Goal: Task Accomplishment & Management: Manage account settings

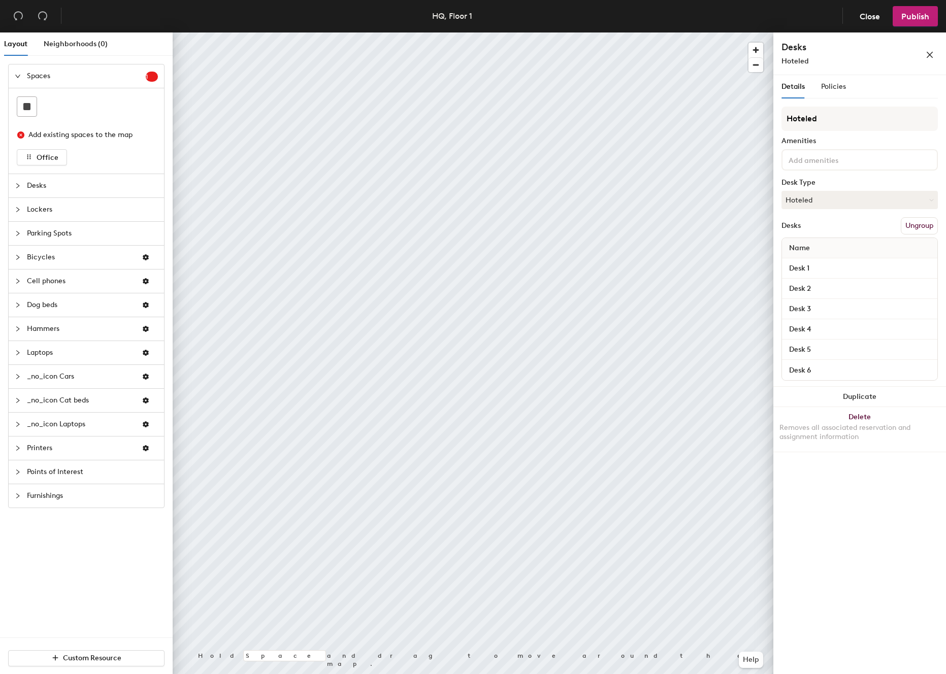
click at [818, 158] on input at bounding box center [831, 159] width 91 height 12
click at [830, 162] on input at bounding box center [831, 159] width 91 height 12
click at [863, 175] on div "Hoteled Amenities monitor Desk Type Hoteled Desks Ungroup Name Desk 1 Desk 2 De…" at bounding box center [859, 247] width 156 height 280
click at [830, 92] on div "Policies" at bounding box center [833, 86] width 25 height 23
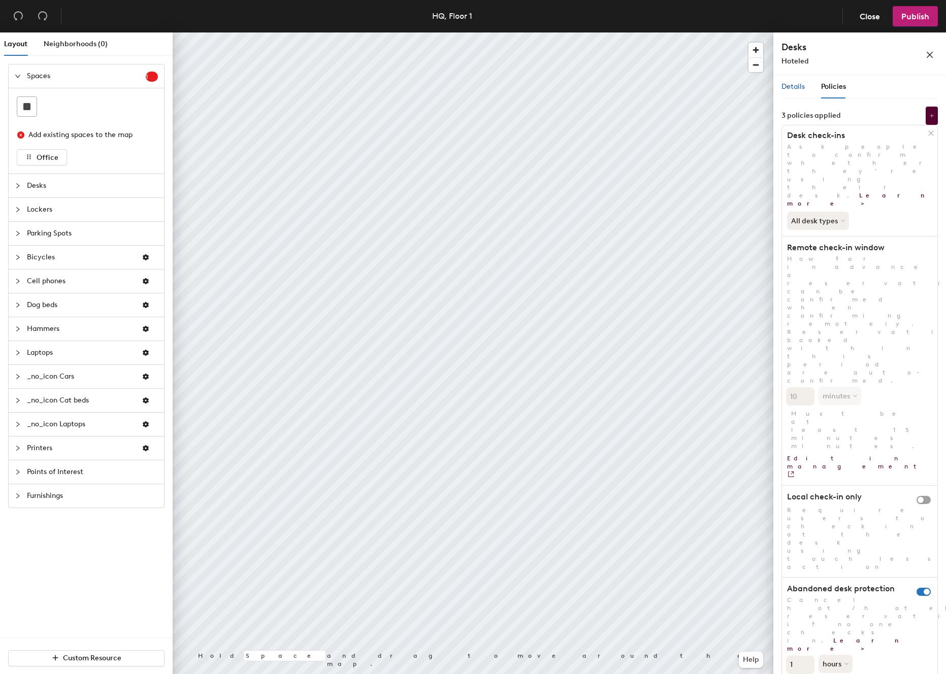
click at [792, 87] on span "Details" at bounding box center [792, 86] width 23 height 9
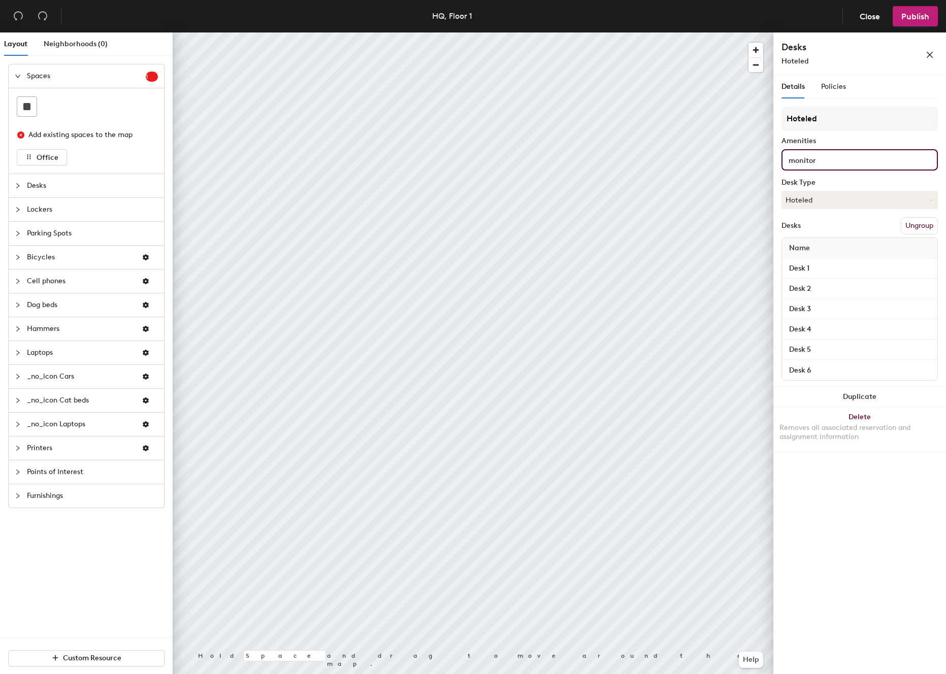
click at [835, 149] on div "monitor" at bounding box center [859, 159] width 156 height 21
click at [820, 164] on input "monitor" at bounding box center [834, 159] width 96 height 12
type input "Monitor"
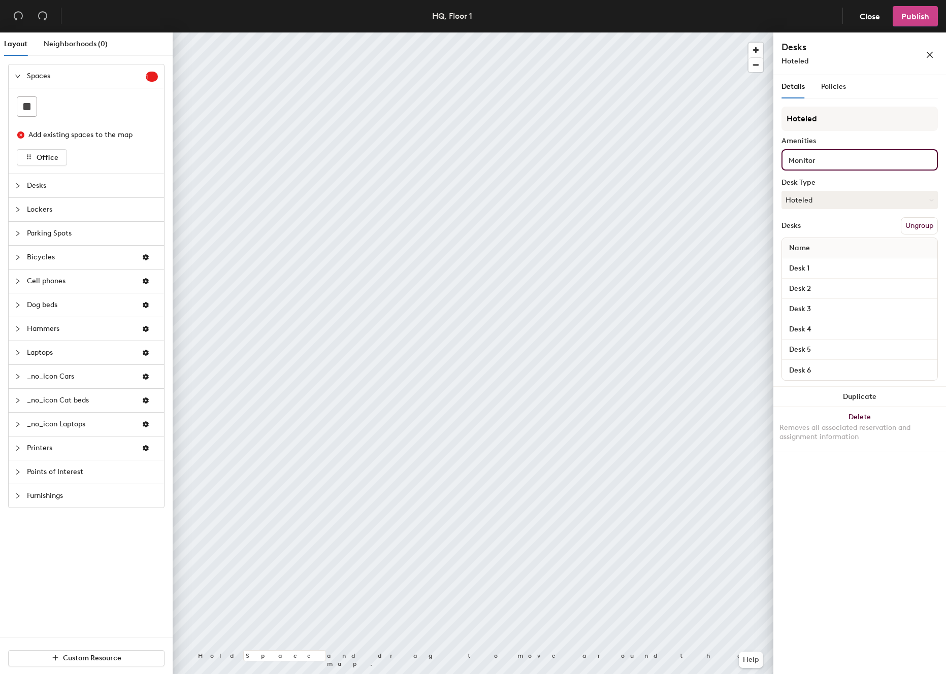
click at [921, 19] on span "Publish" at bounding box center [915, 17] width 28 height 10
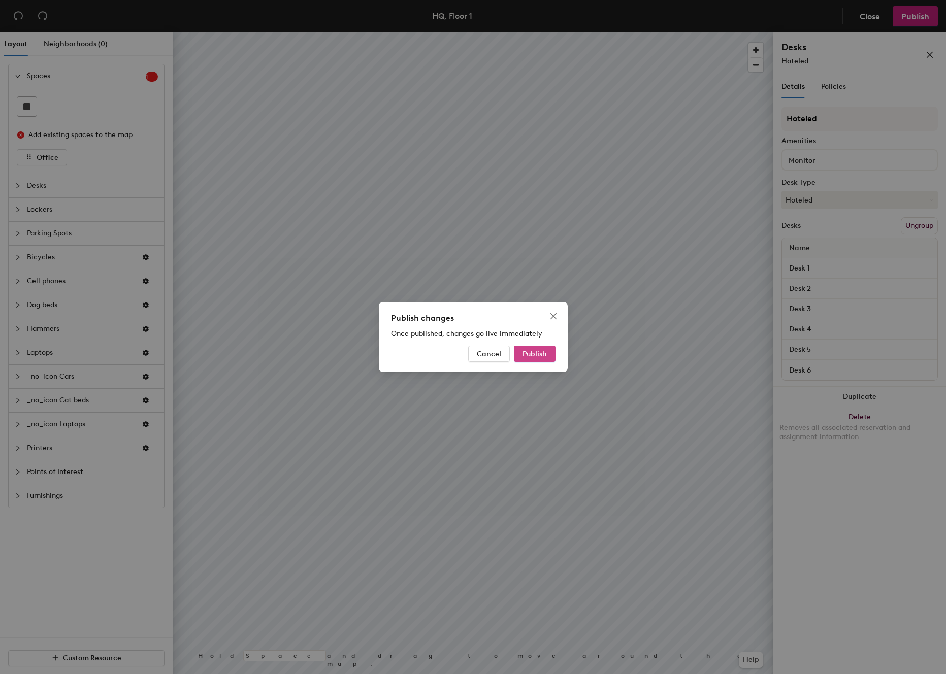
click at [533, 346] on button "Publish" at bounding box center [535, 354] width 42 height 16
